Goal: Task Accomplishment & Management: Complete application form

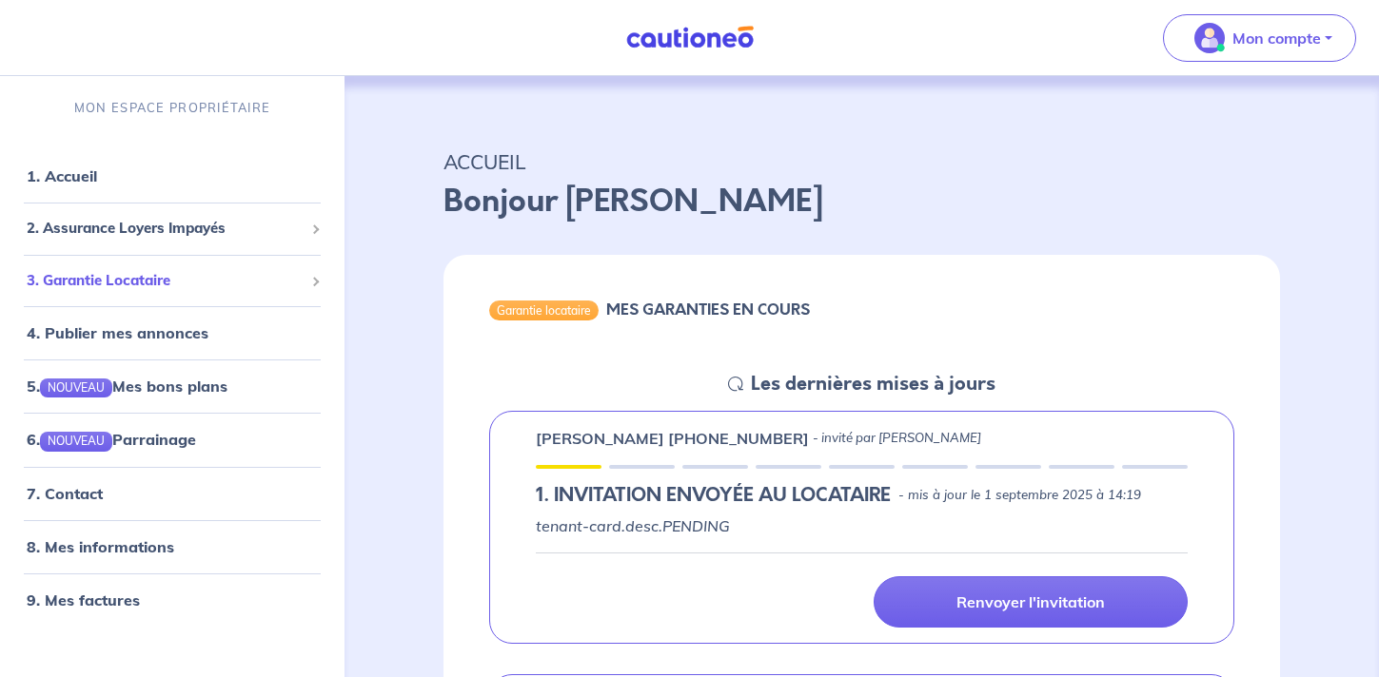
click at [183, 281] on span "3. Garantie Locataire" at bounding box center [165, 281] width 277 height 22
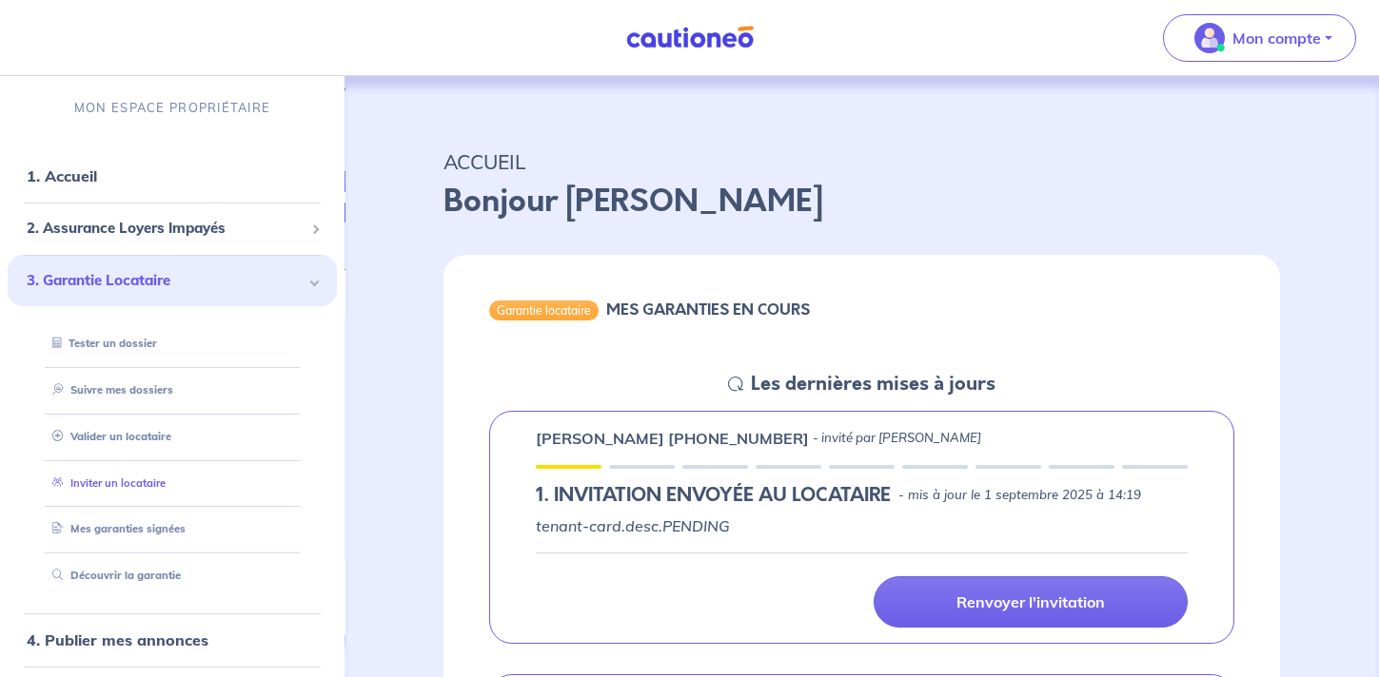
click at [150, 490] on link "Inviter un locataire" at bounding box center [105, 483] width 121 height 13
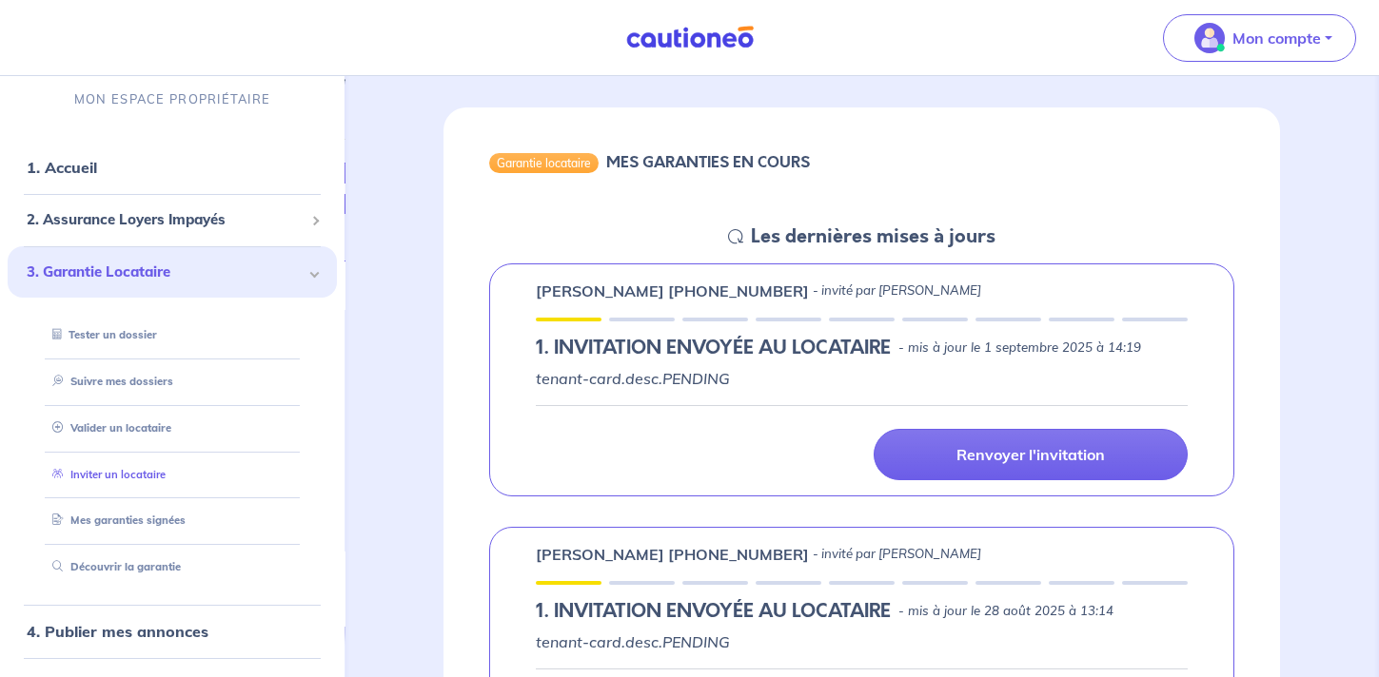
select select "FR"
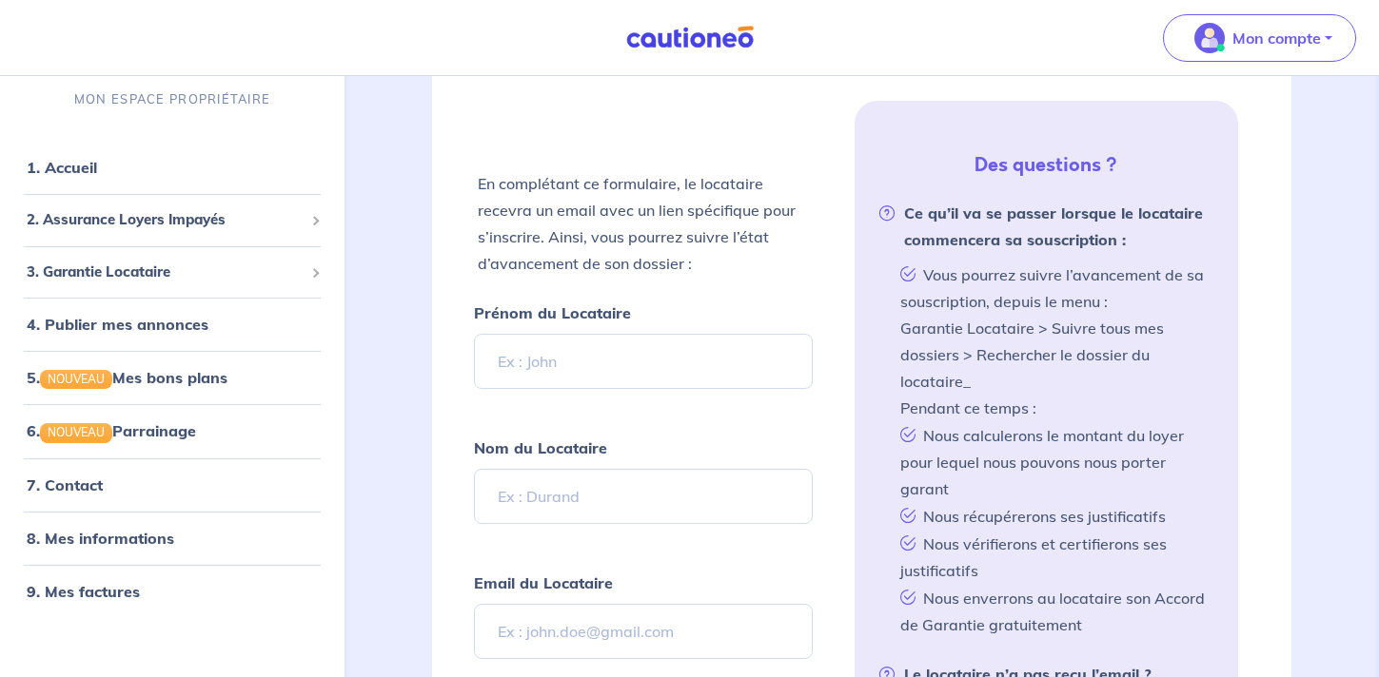
scroll to position [404, 0]
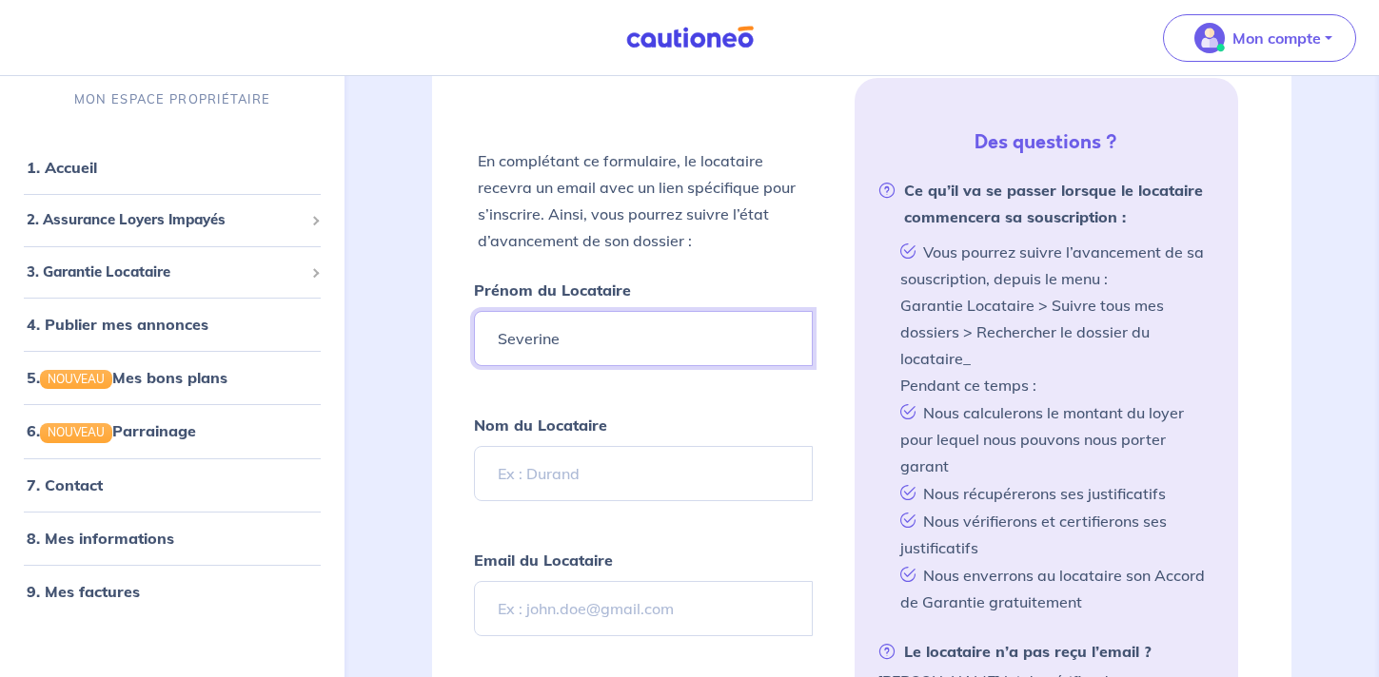
type input "Severine"
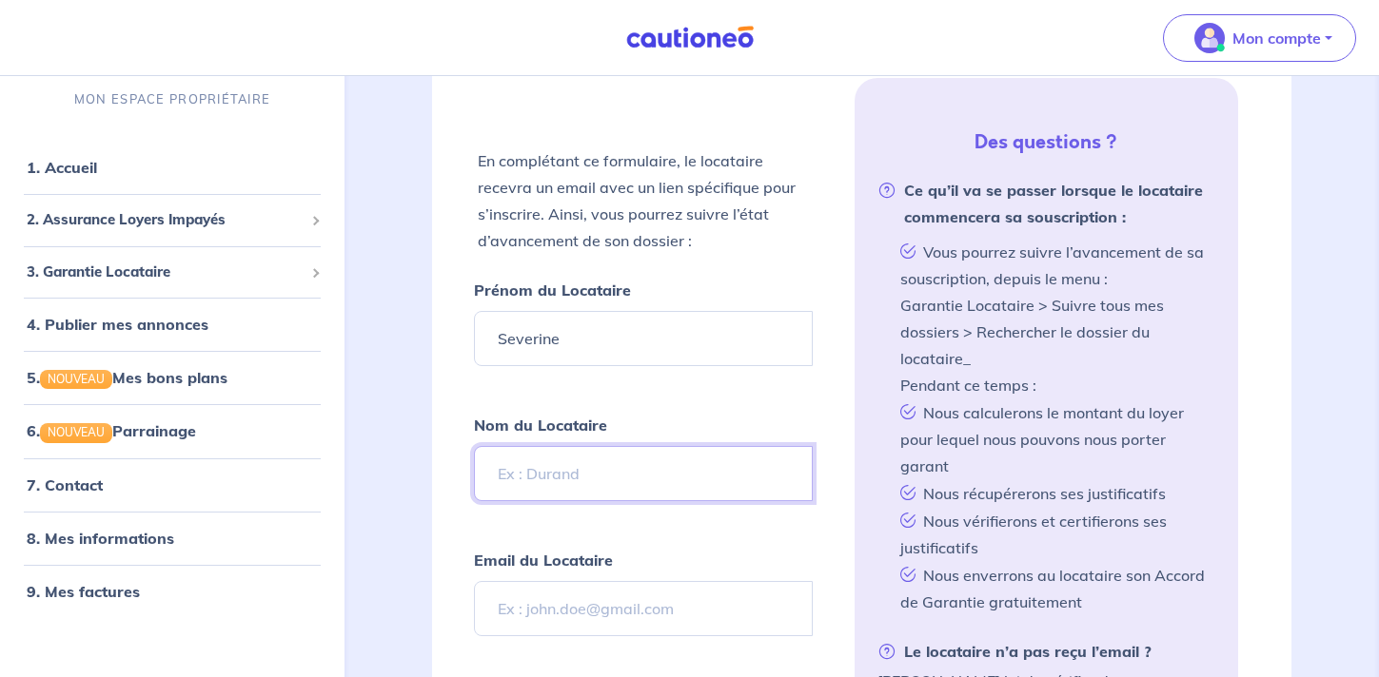
click at [621, 479] on input "Nom du Locataire" at bounding box center [643, 473] width 338 height 55
type input "[PERSON_NAME]"
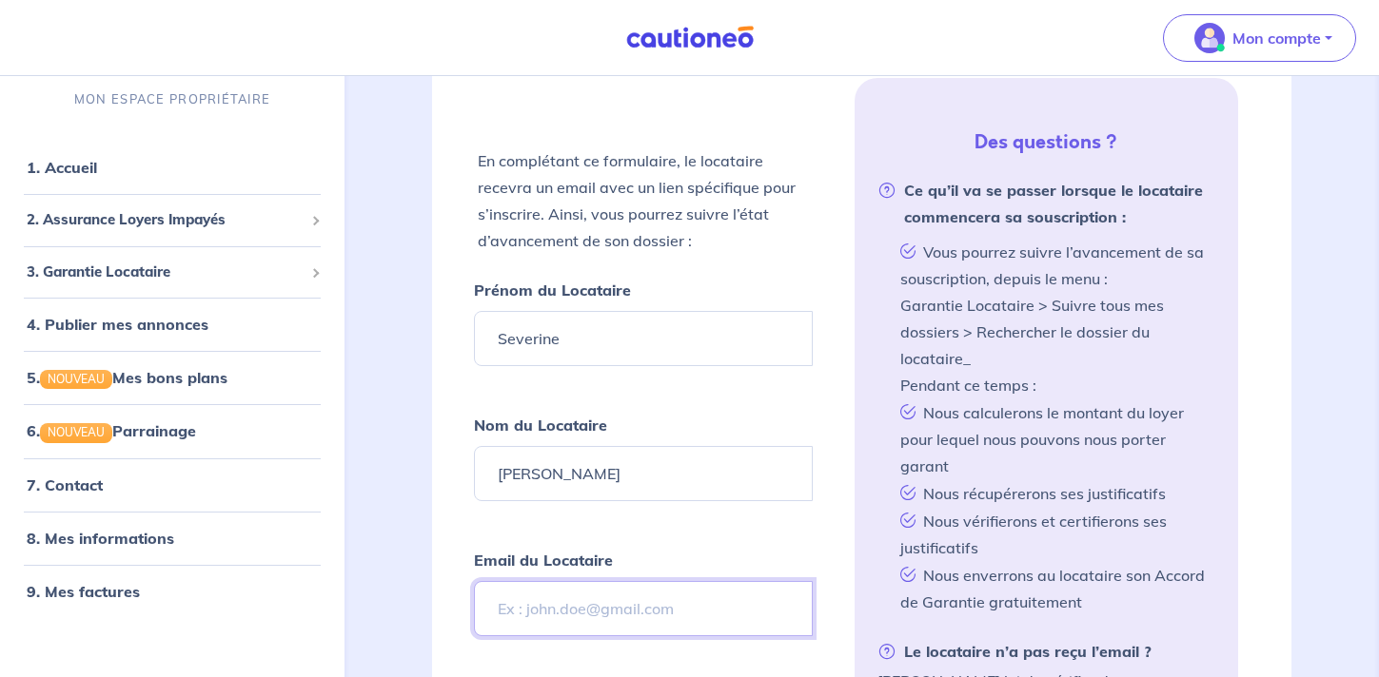
click at [628, 616] on input "Email du Locataire" at bounding box center [643, 608] width 338 height 55
click at [632, 607] on input "Email du Locataire" at bounding box center [643, 608] width 338 height 55
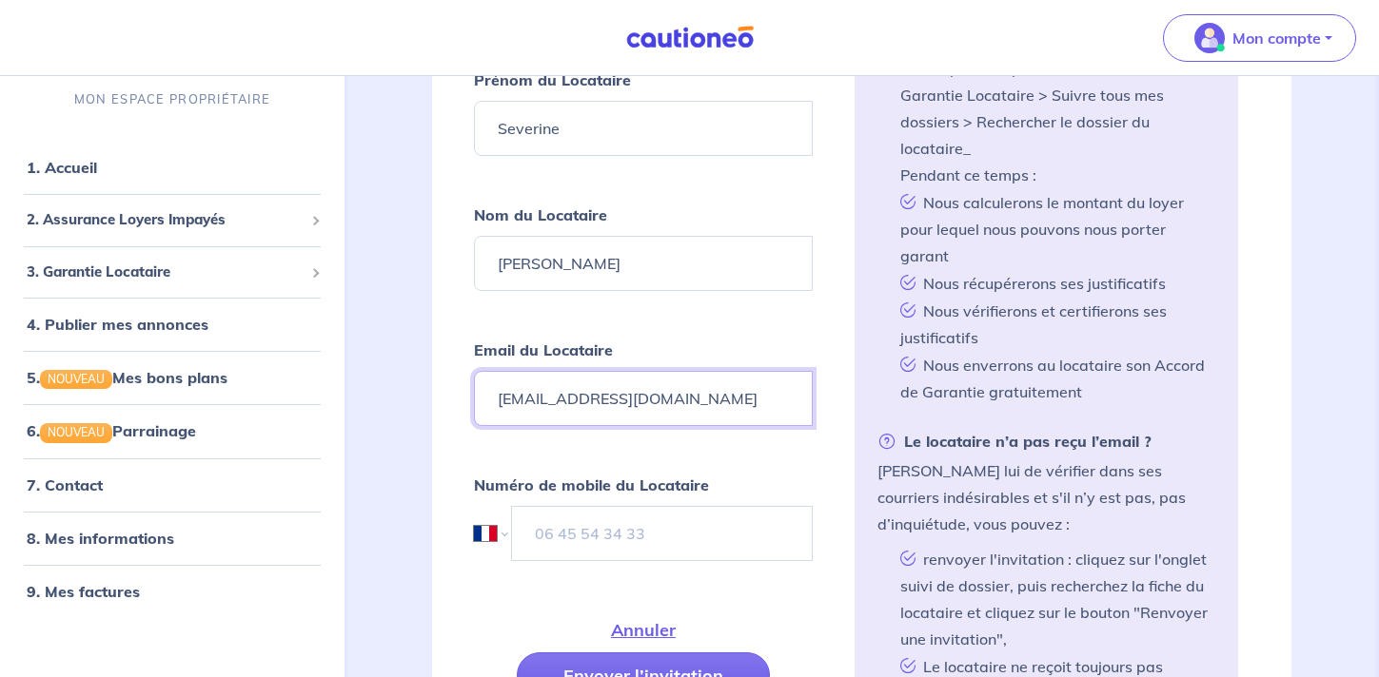
scroll to position [628, 0]
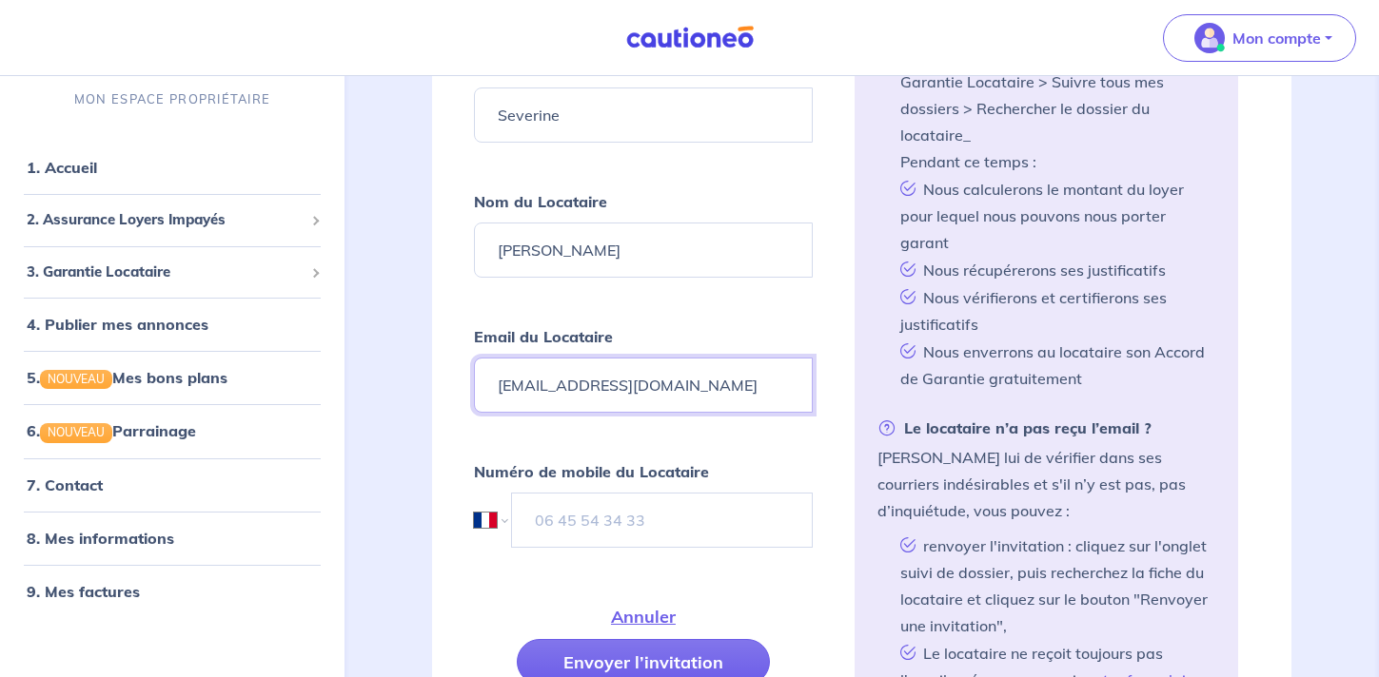
type input "[EMAIL_ADDRESS][DOMAIN_NAME]"
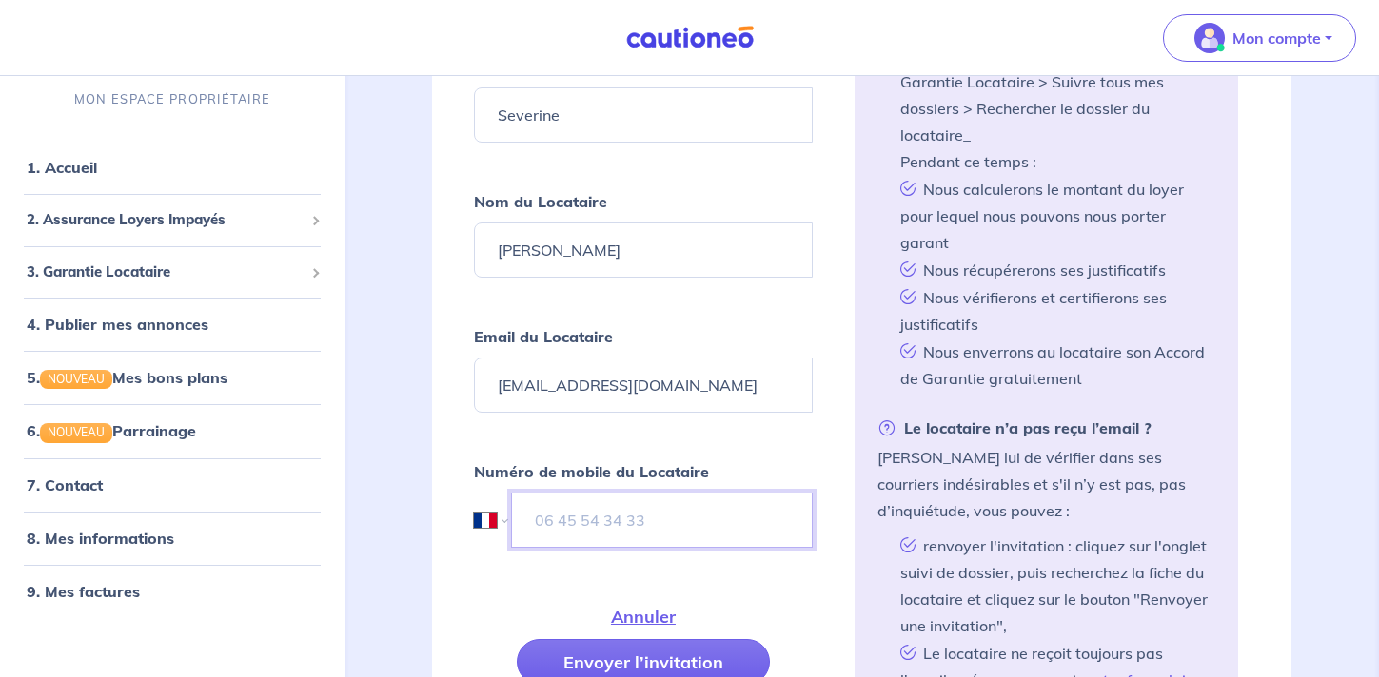
click at [690, 524] on input "tel" at bounding box center [661, 520] width 301 height 55
type input "07 86 56 76 69"
click at [661, 661] on button "Envoyer l’invitation" at bounding box center [643, 662] width 253 height 46
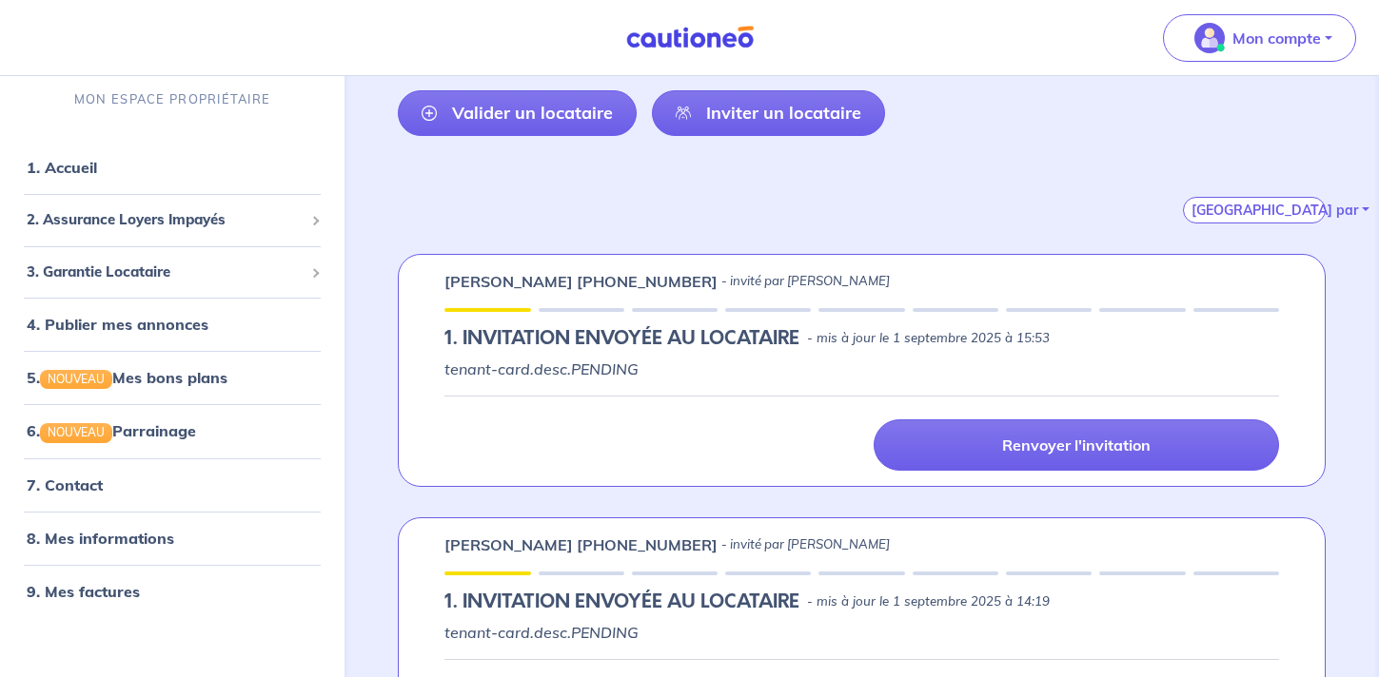
scroll to position [219, 0]
